Goal: Task Accomplishment & Management: Use online tool/utility

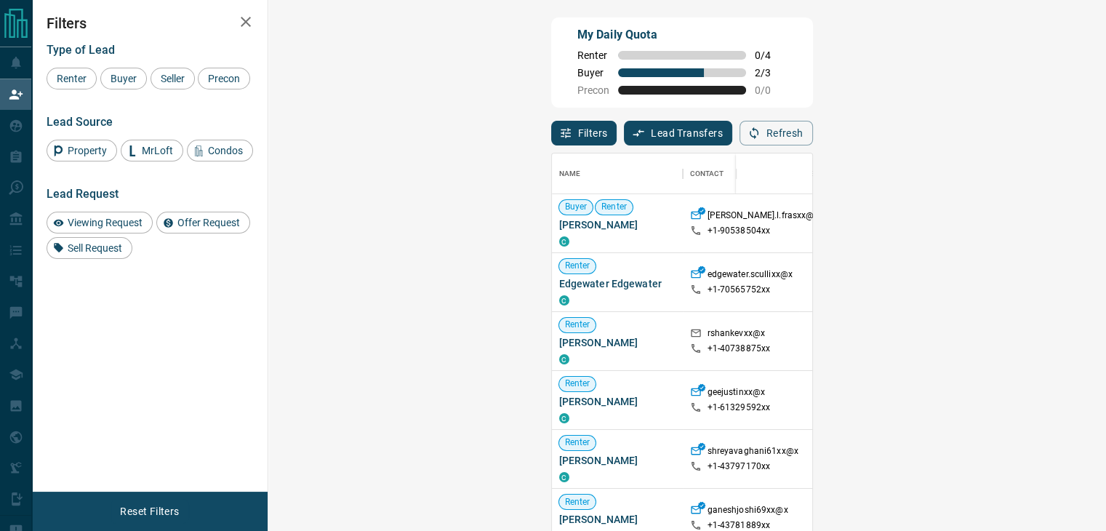
scroll to position [390, 795]
click at [813, 125] on button "Refresh" at bounding box center [776, 133] width 73 height 25
click at [813, 137] on button "Refresh" at bounding box center [776, 133] width 73 height 25
click at [813, 144] on button "Refresh" at bounding box center [776, 133] width 73 height 25
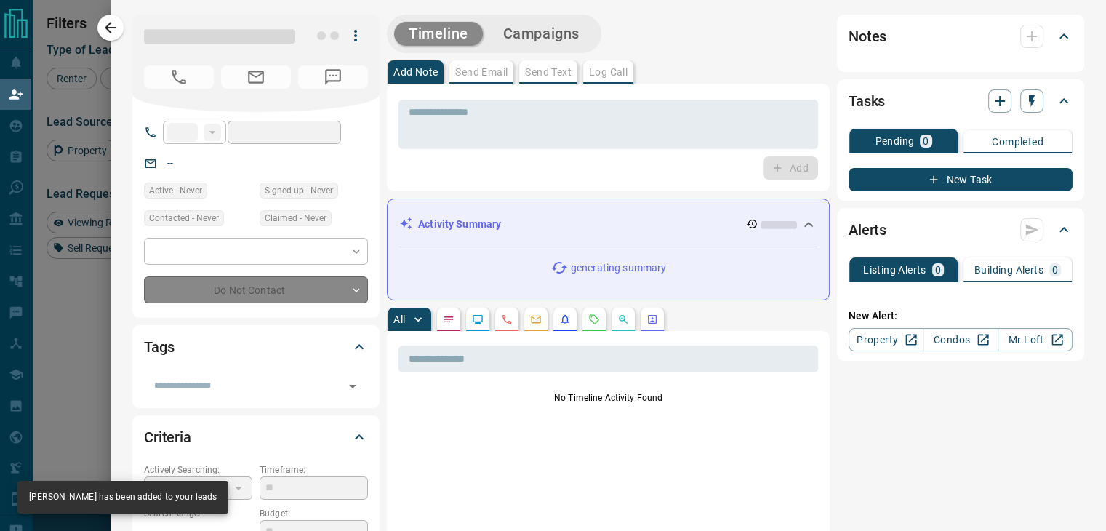
type input "**"
type input "**********"
type input "**"
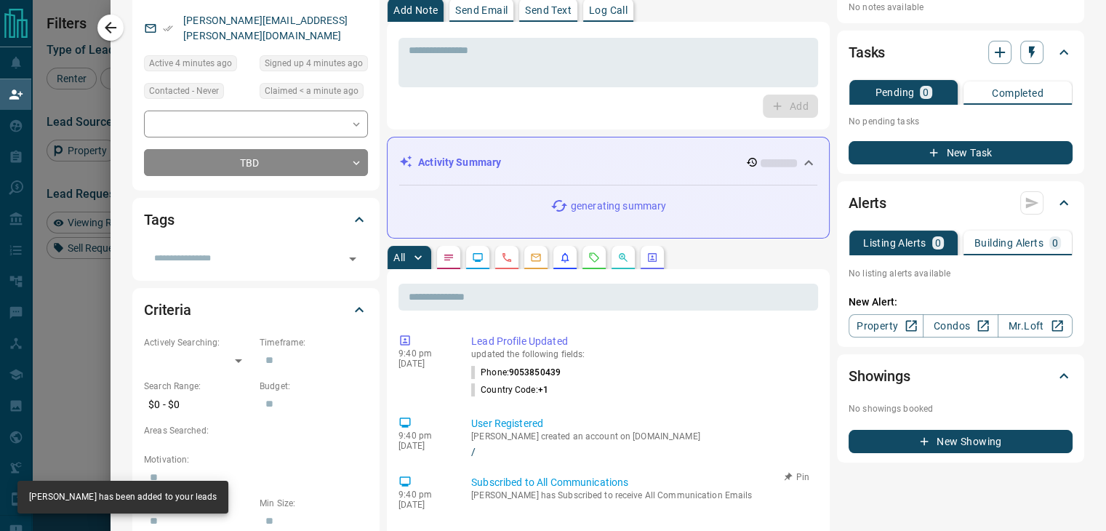
scroll to position [0, 0]
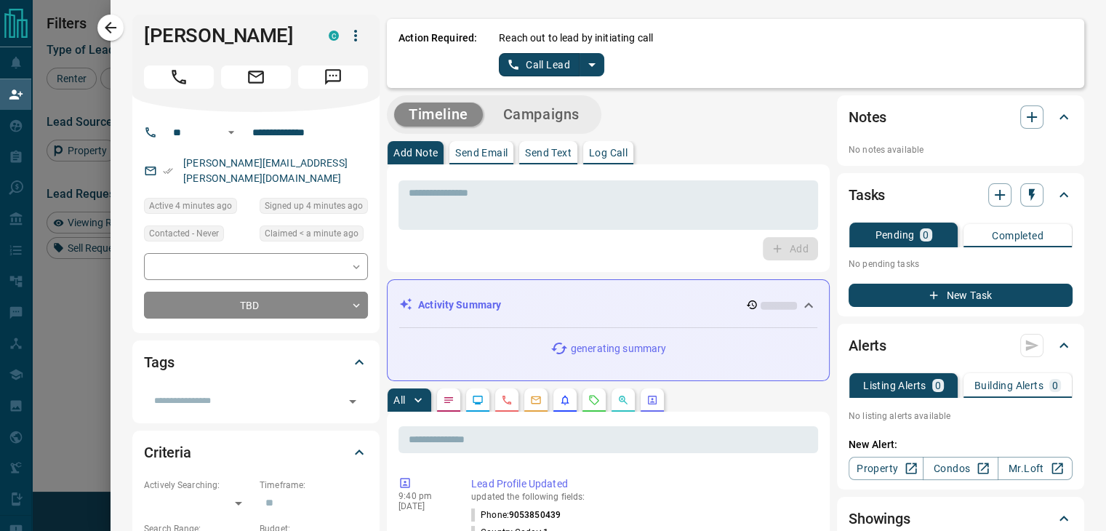
click at [587, 68] on icon "split button" at bounding box center [591, 64] width 17 height 17
click at [537, 120] on li "Log Manual Call" at bounding box center [550, 115] width 89 height 22
click at [540, 68] on button "Log Manual Call" at bounding box center [547, 64] width 96 height 23
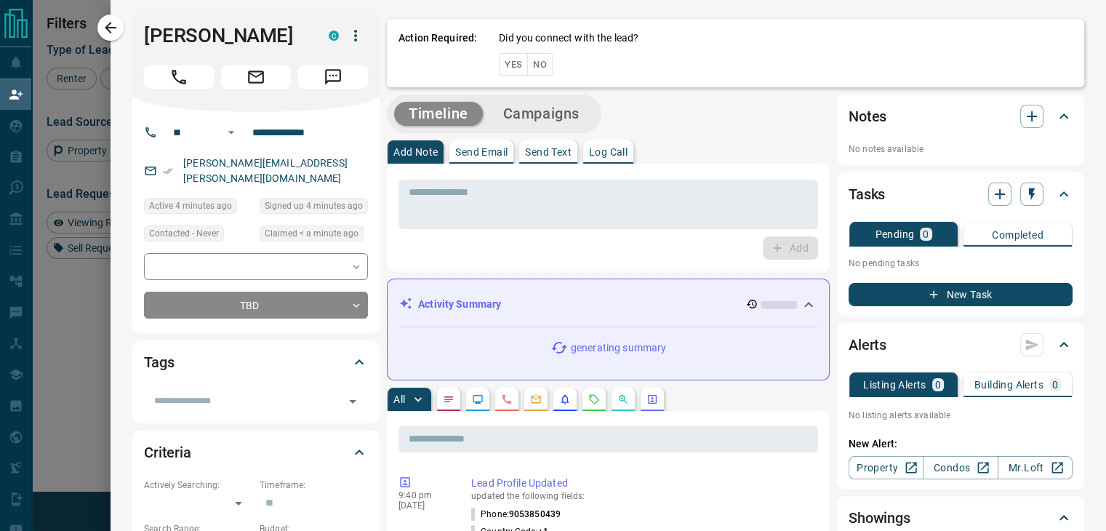
click at [539, 68] on button "No" at bounding box center [539, 64] width 25 height 23
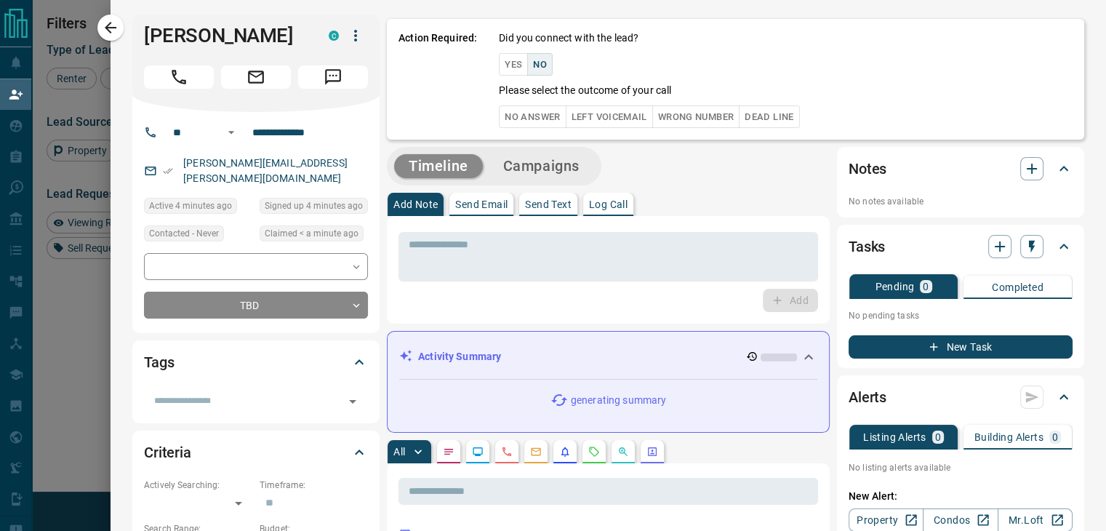
click at [535, 116] on button "No Answer" at bounding box center [532, 116] width 67 height 23
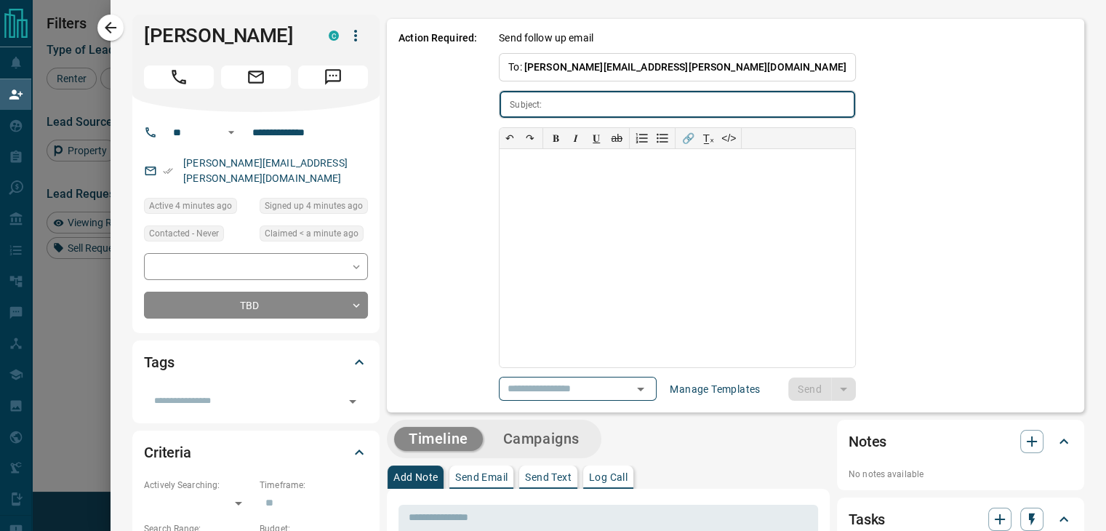
type input "**********"
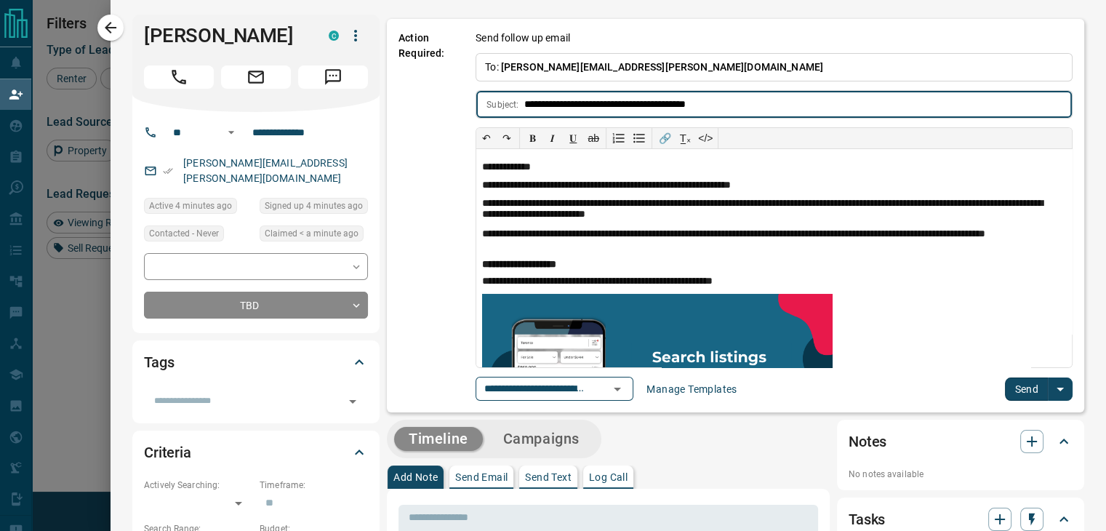
click at [1012, 385] on button "Send" at bounding box center [1026, 389] width 43 height 23
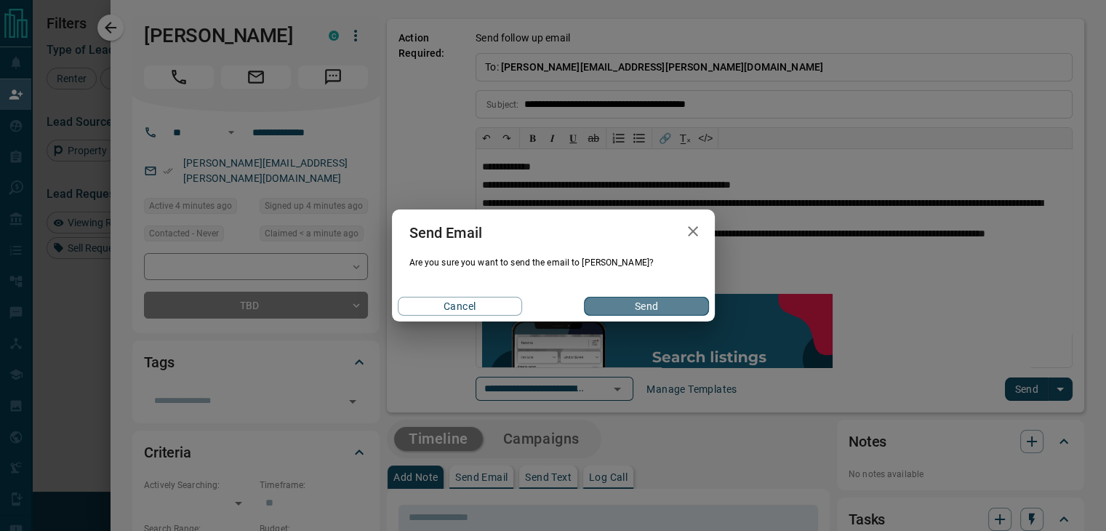
click at [591, 306] on button "Send" at bounding box center [646, 306] width 124 height 19
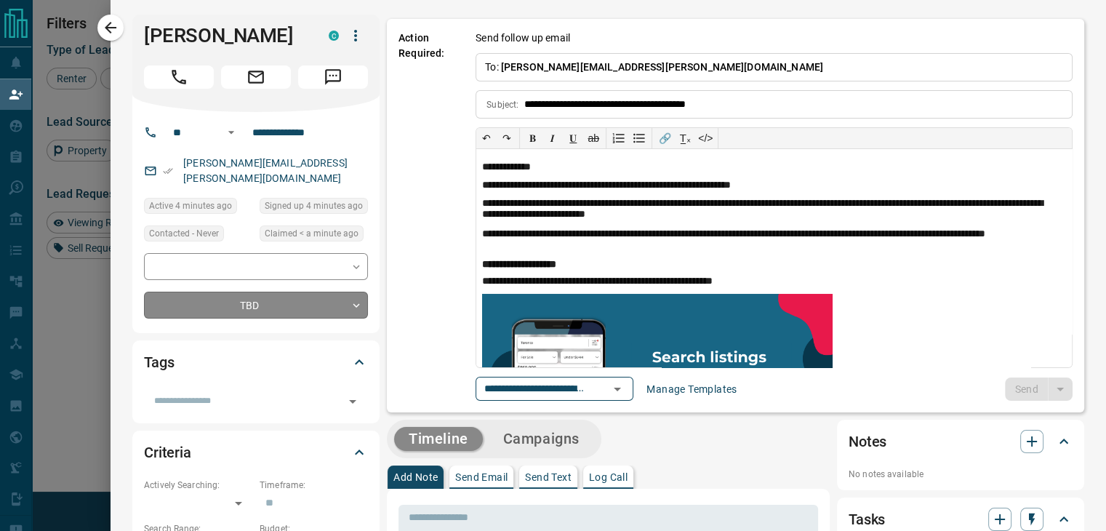
click at [292, 295] on body "Lead Transfers Claim Leads My Leads Tasks Opportunities Deals Campaigns Automat…" at bounding box center [553, 227] width 1106 height 454
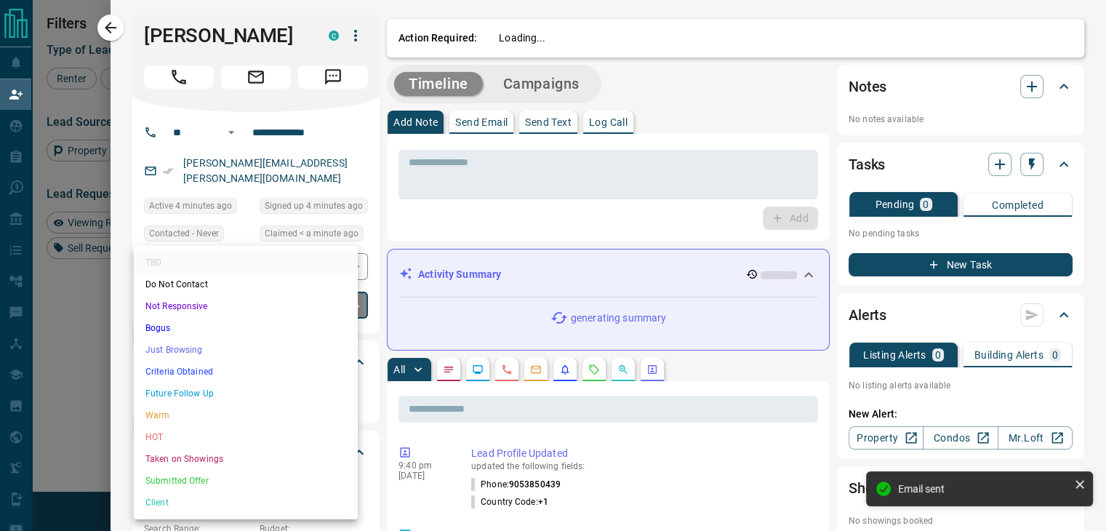
click at [255, 393] on li "Future Follow Up" at bounding box center [246, 394] width 224 height 22
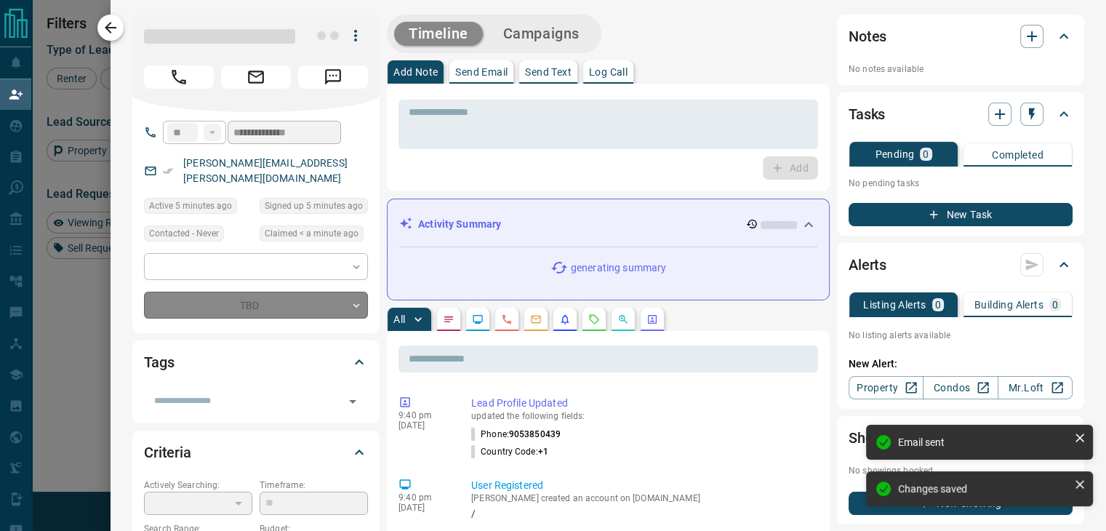
type input "*"
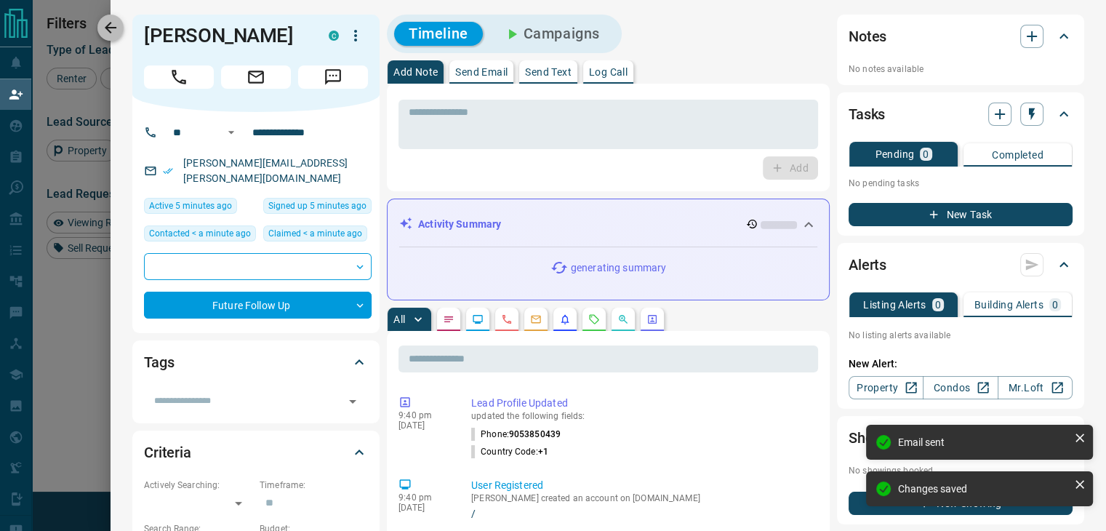
click at [110, 32] on icon "button" at bounding box center [110, 27] width 17 height 17
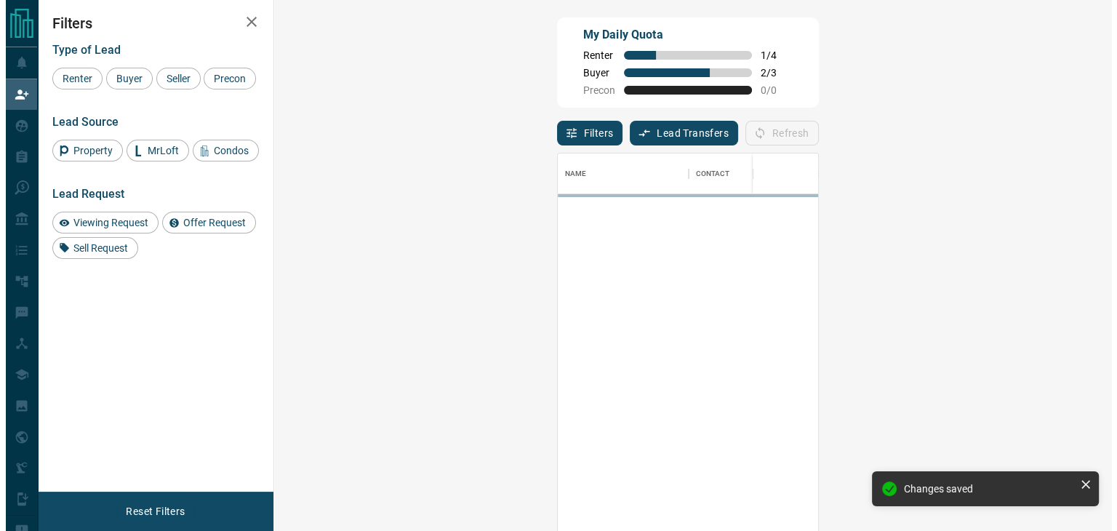
scroll to position [390, 795]
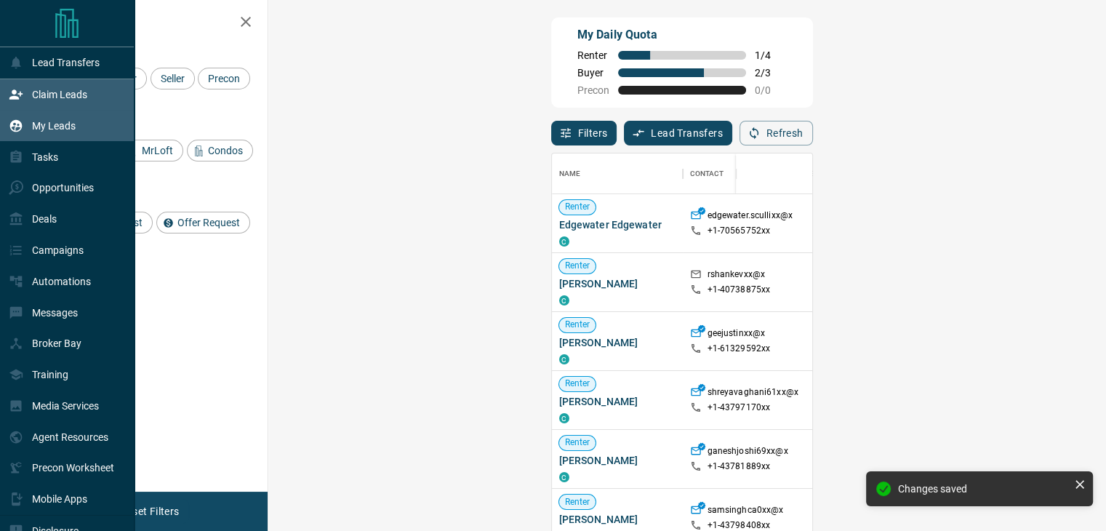
click at [45, 131] on p "My Leads" at bounding box center [54, 126] width 44 height 12
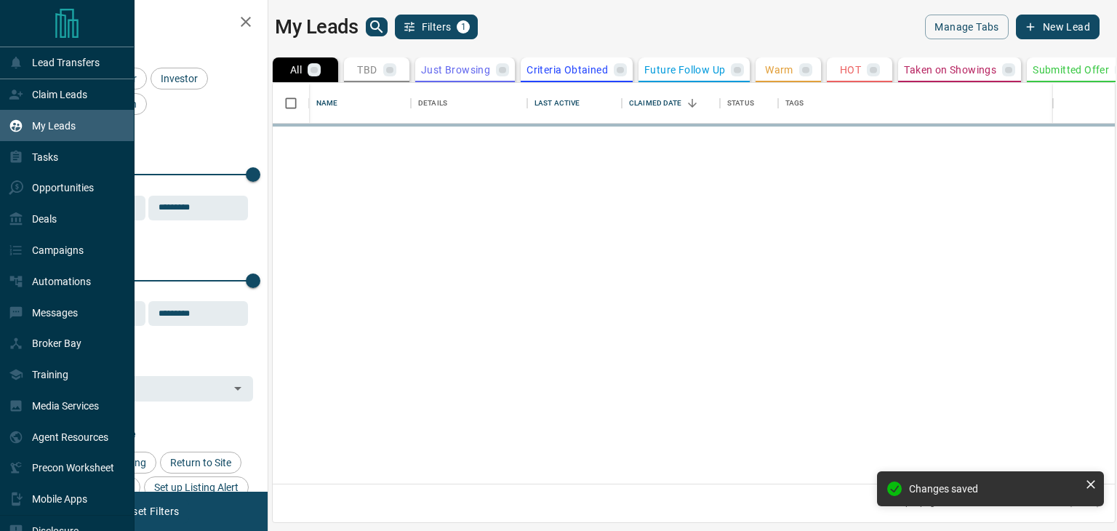
scroll to position [390, 831]
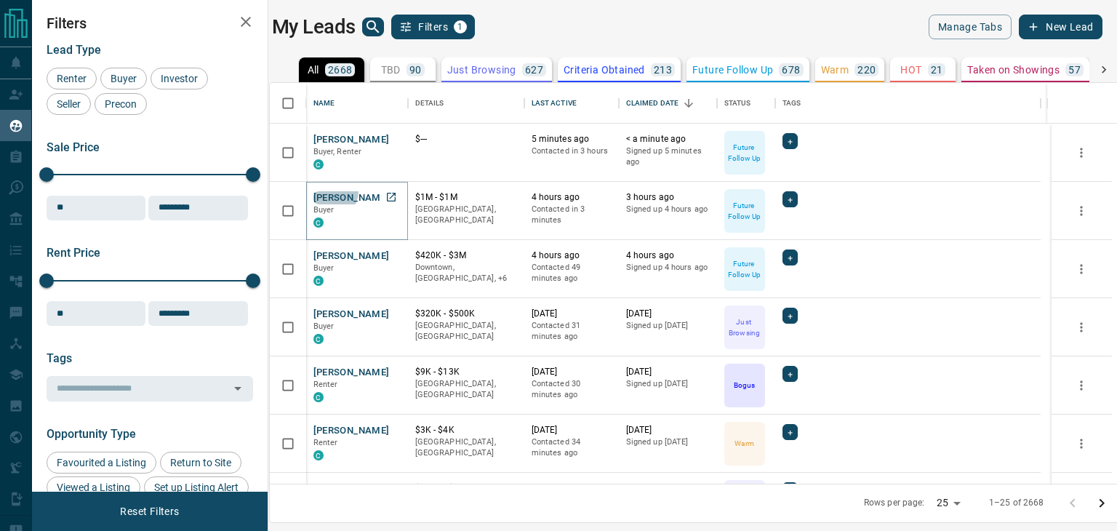
click at [332, 191] on button "[PERSON_NAME]" at bounding box center [352, 198] width 76 height 14
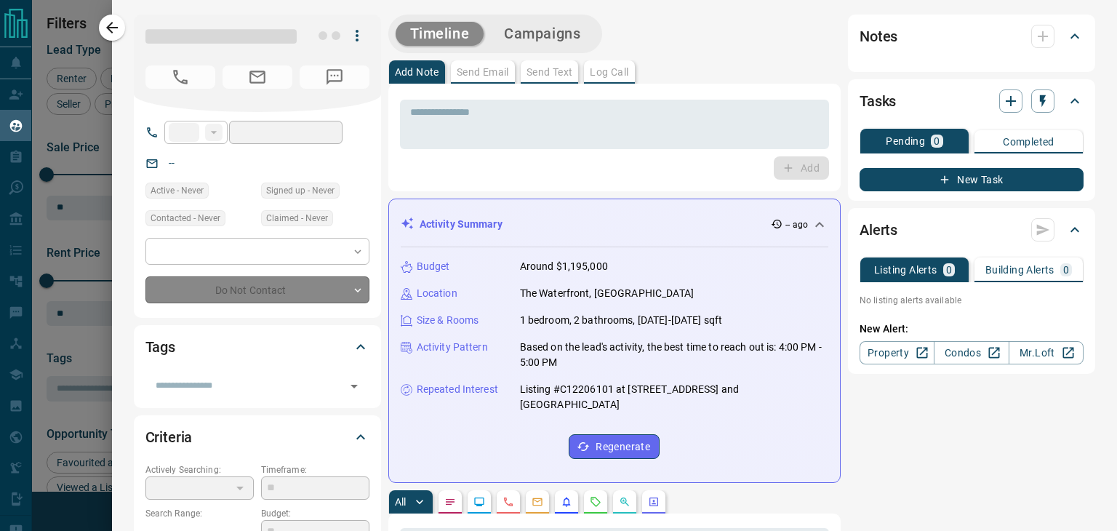
type input "**"
type input "**********"
type input "*"
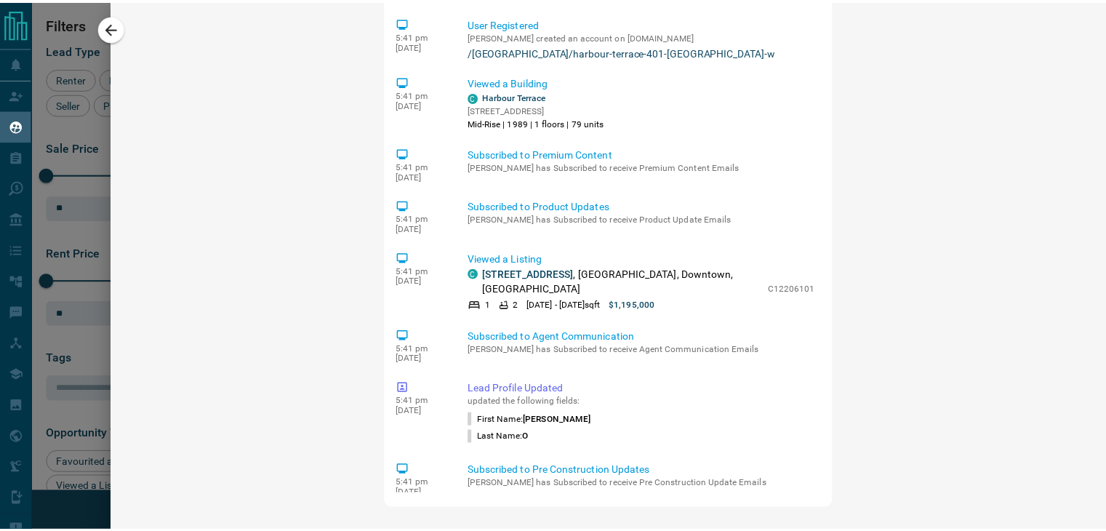
scroll to position [1250, 0]
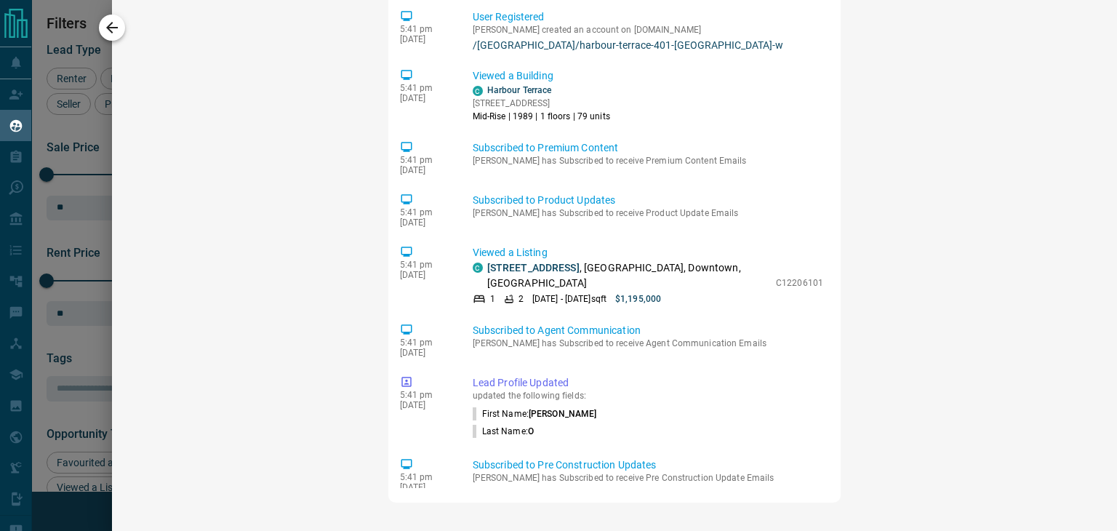
click at [122, 30] on button "button" at bounding box center [112, 28] width 26 height 26
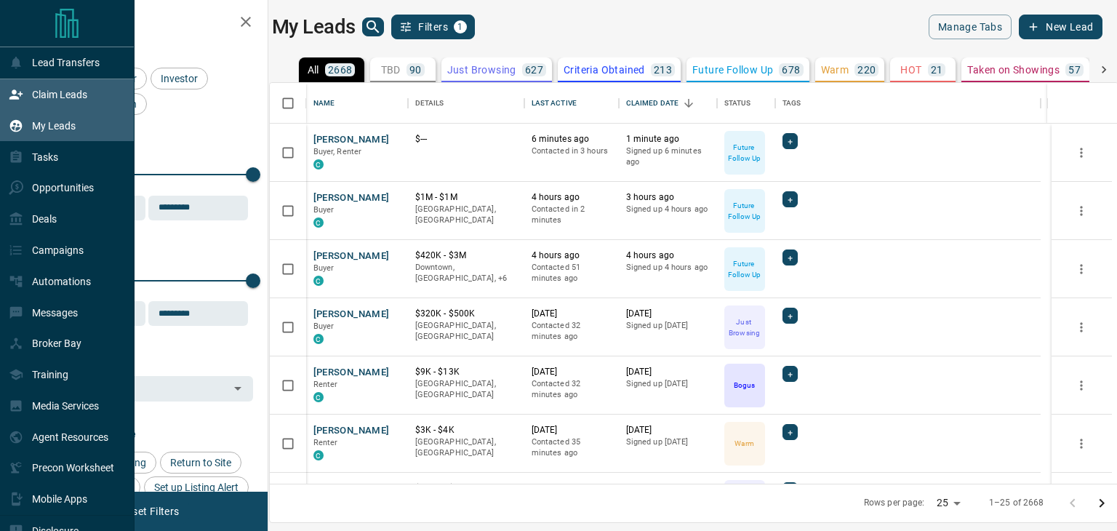
click at [38, 87] on div "Claim Leads" at bounding box center [48, 95] width 79 height 24
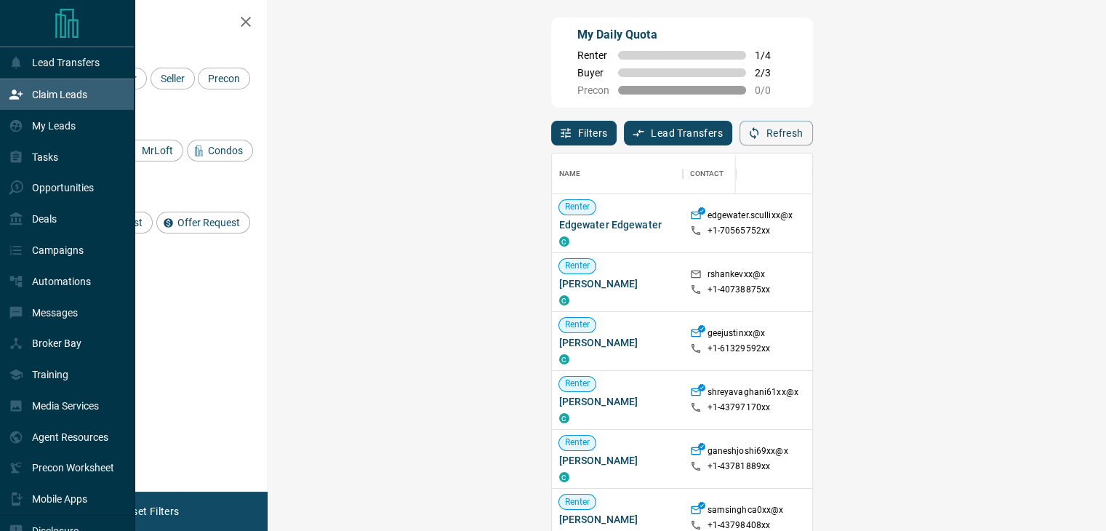
scroll to position [390, 795]
